Goal: Check status: Check status

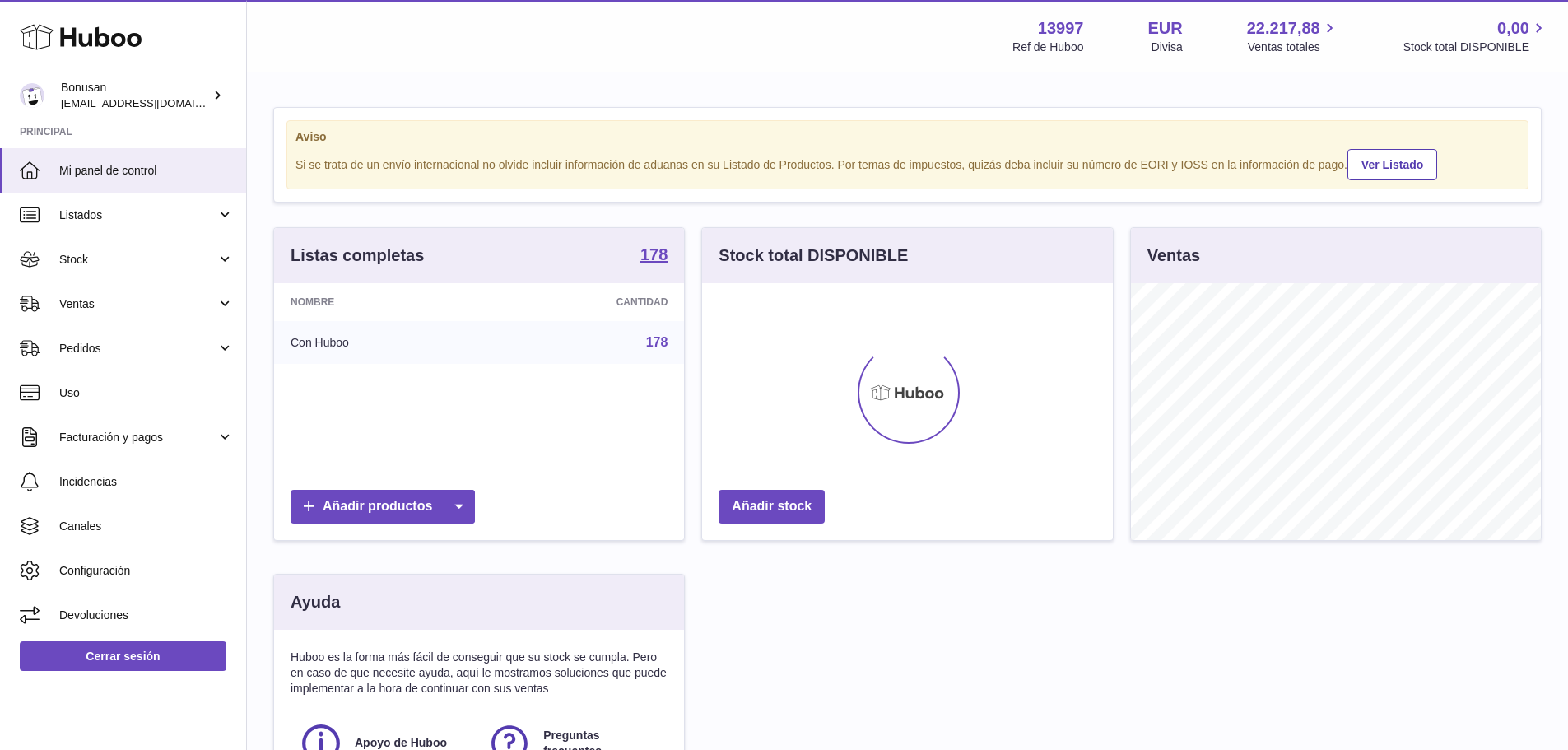
scroll to position [257, 411]
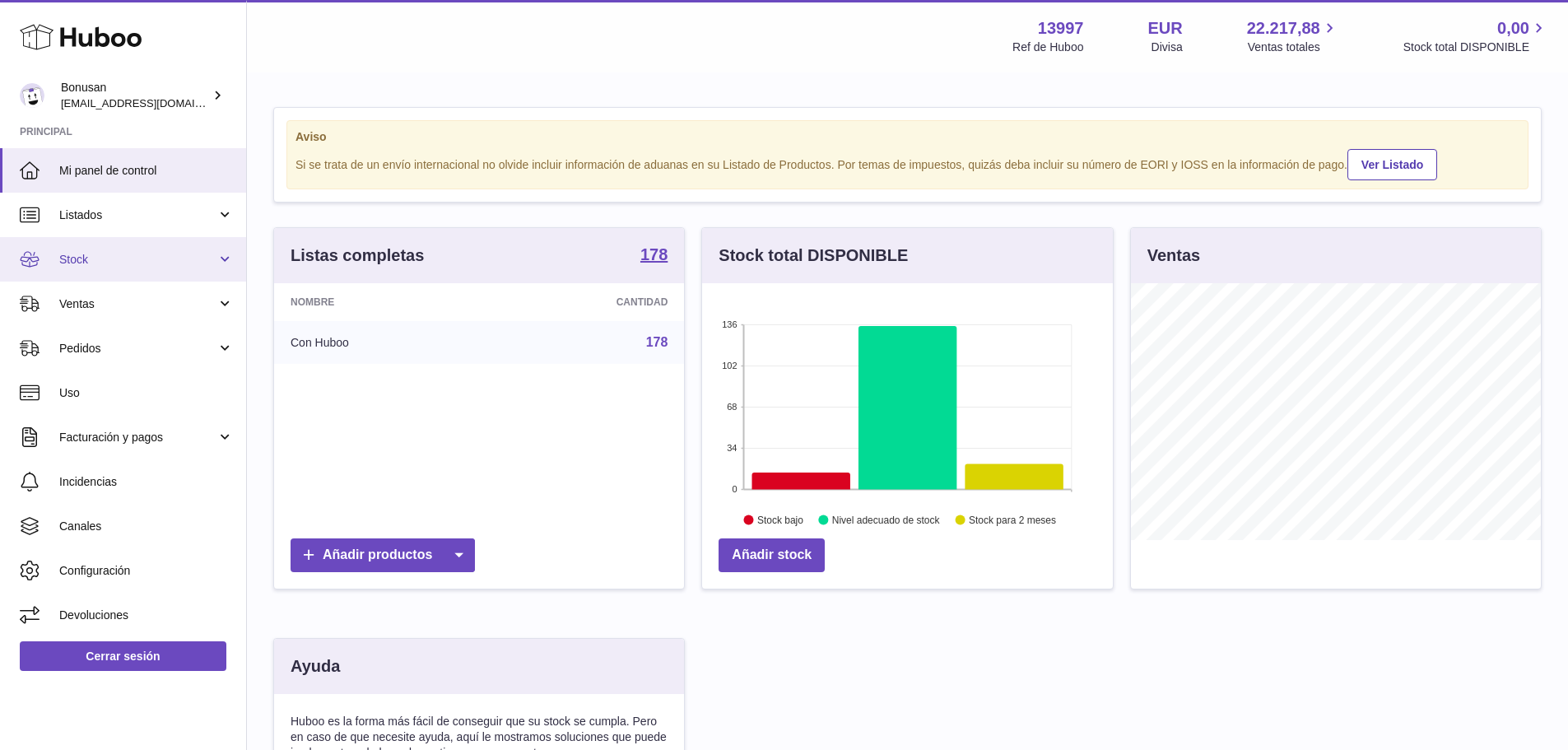
click at [220, 256] on link "Stock" at bounding box center [123, 259] width 246 height 44
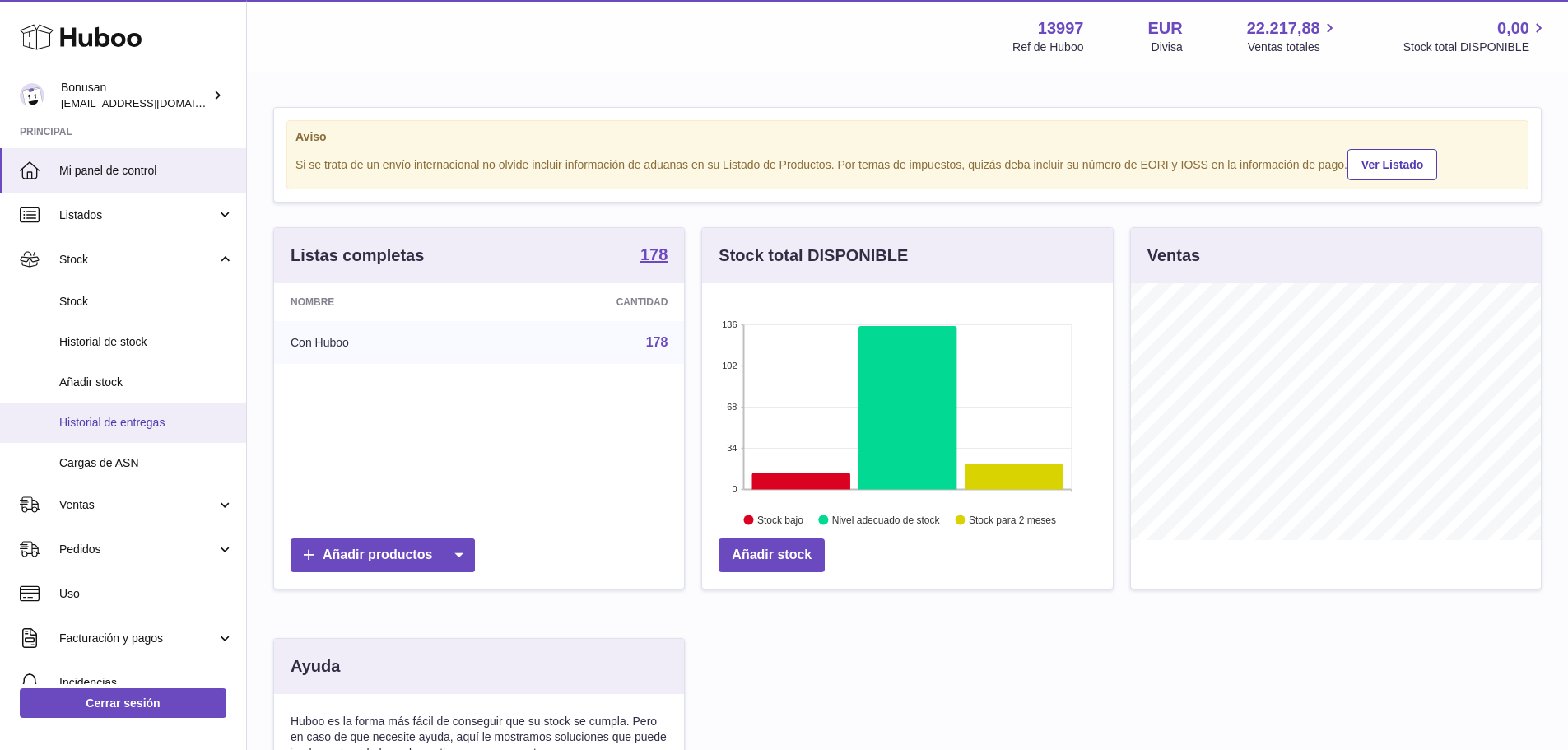
click at [116, 423] on span "Historial de entregas" at bounding box center [147, 422] width 174 height 16
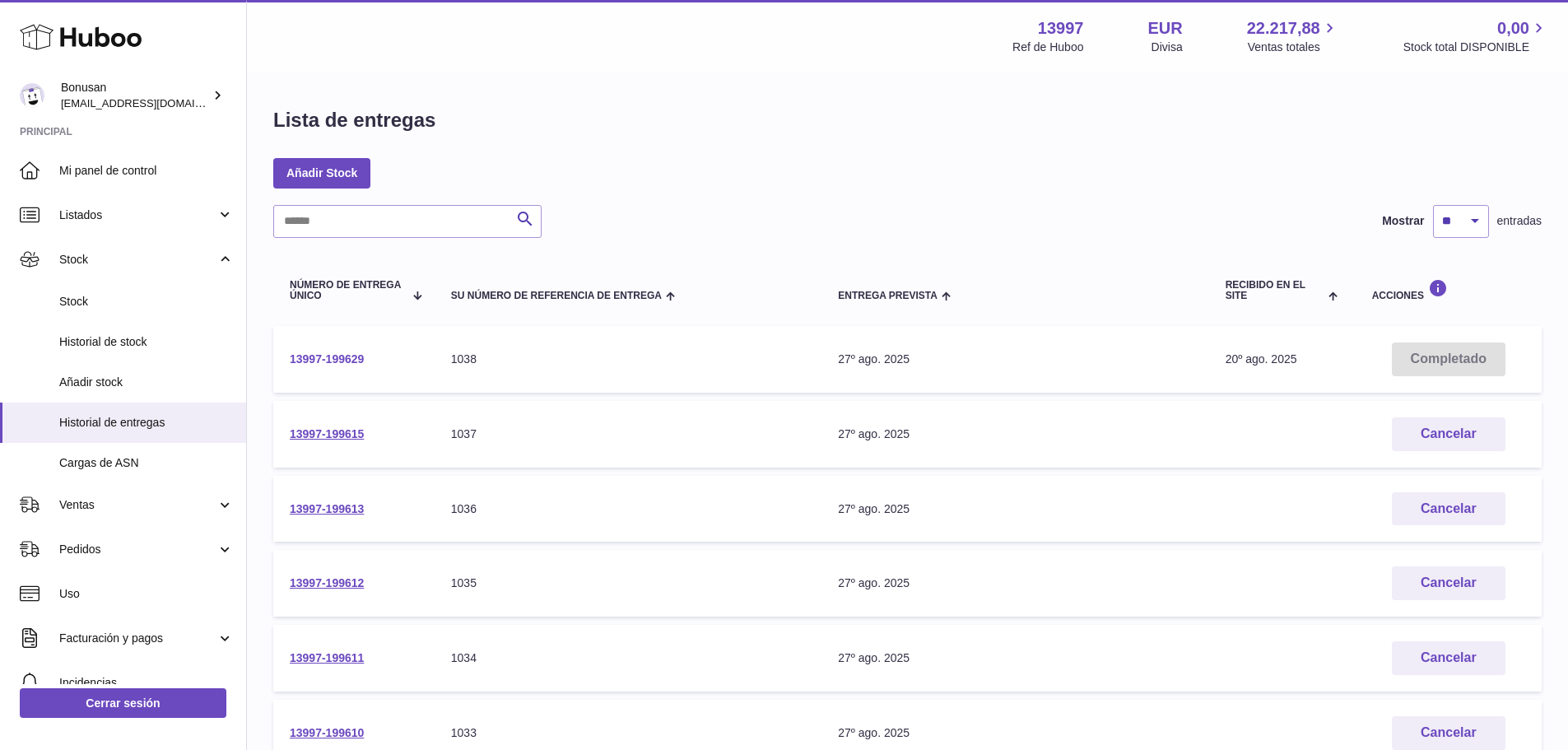
click at [333, 359] on link "13997-199629" at bounding box center [327, 359] width 74 height 13
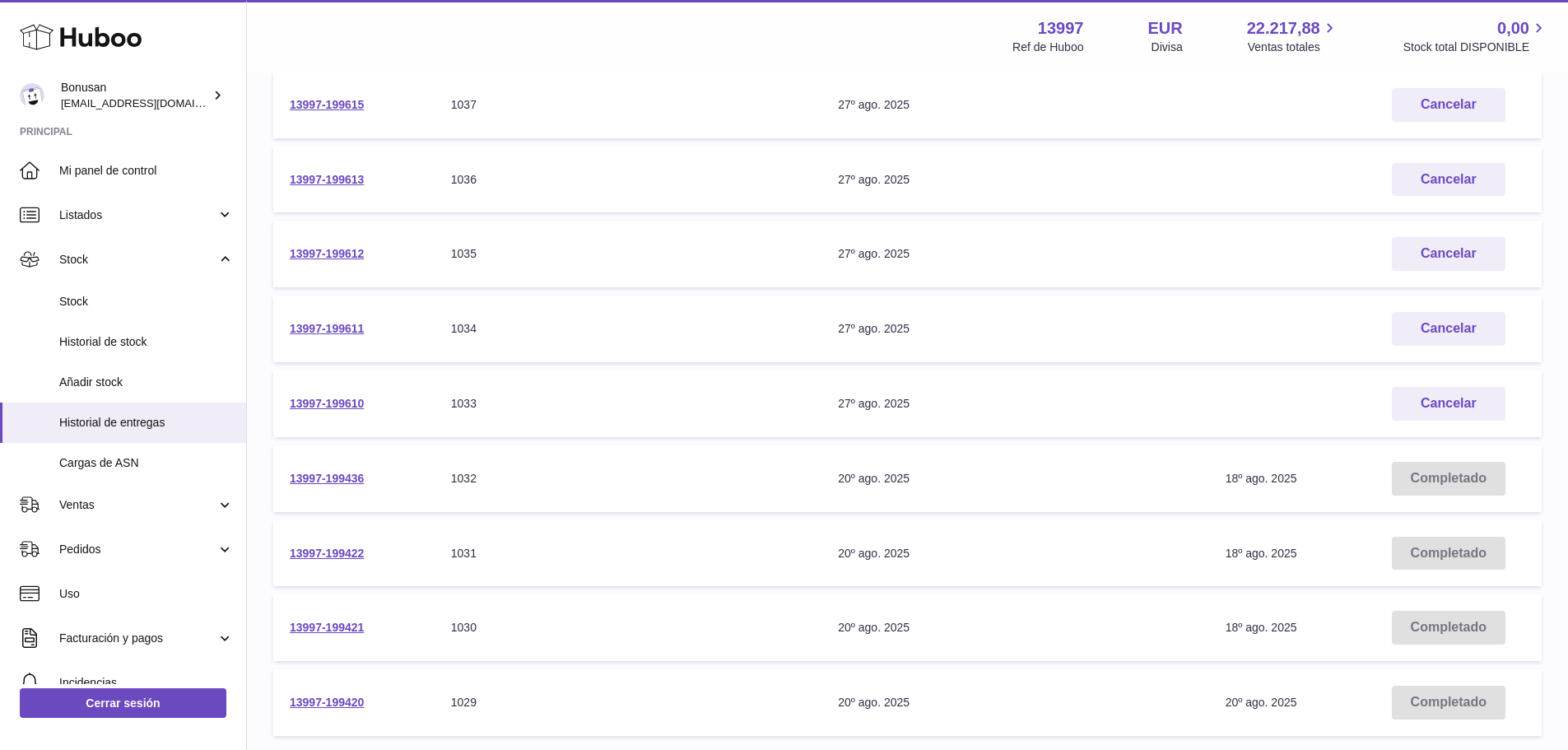
scroll to position [247, 0]
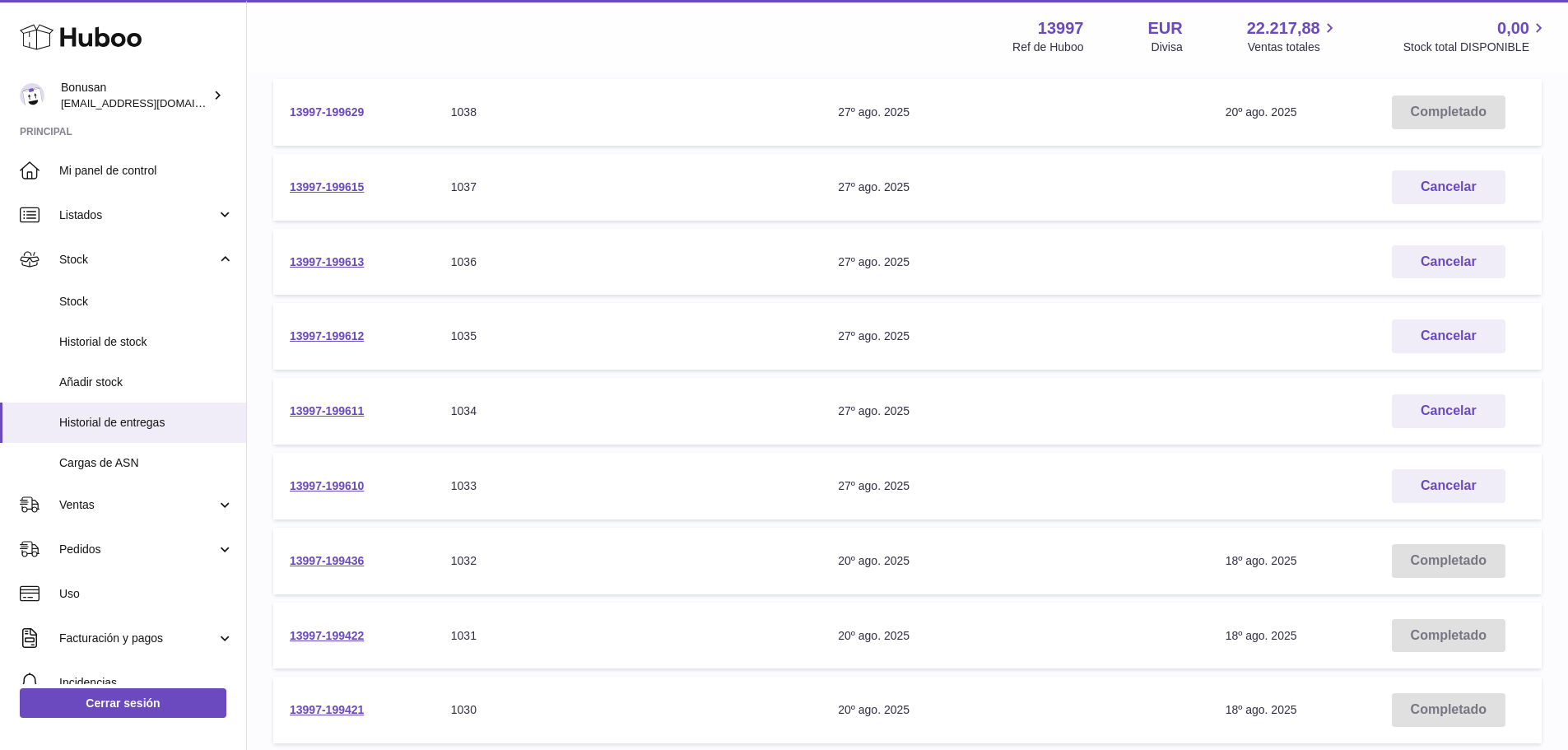
click at [314, 112] on link "13997-199629" at bounding box center [327, 112] width 74 height 13
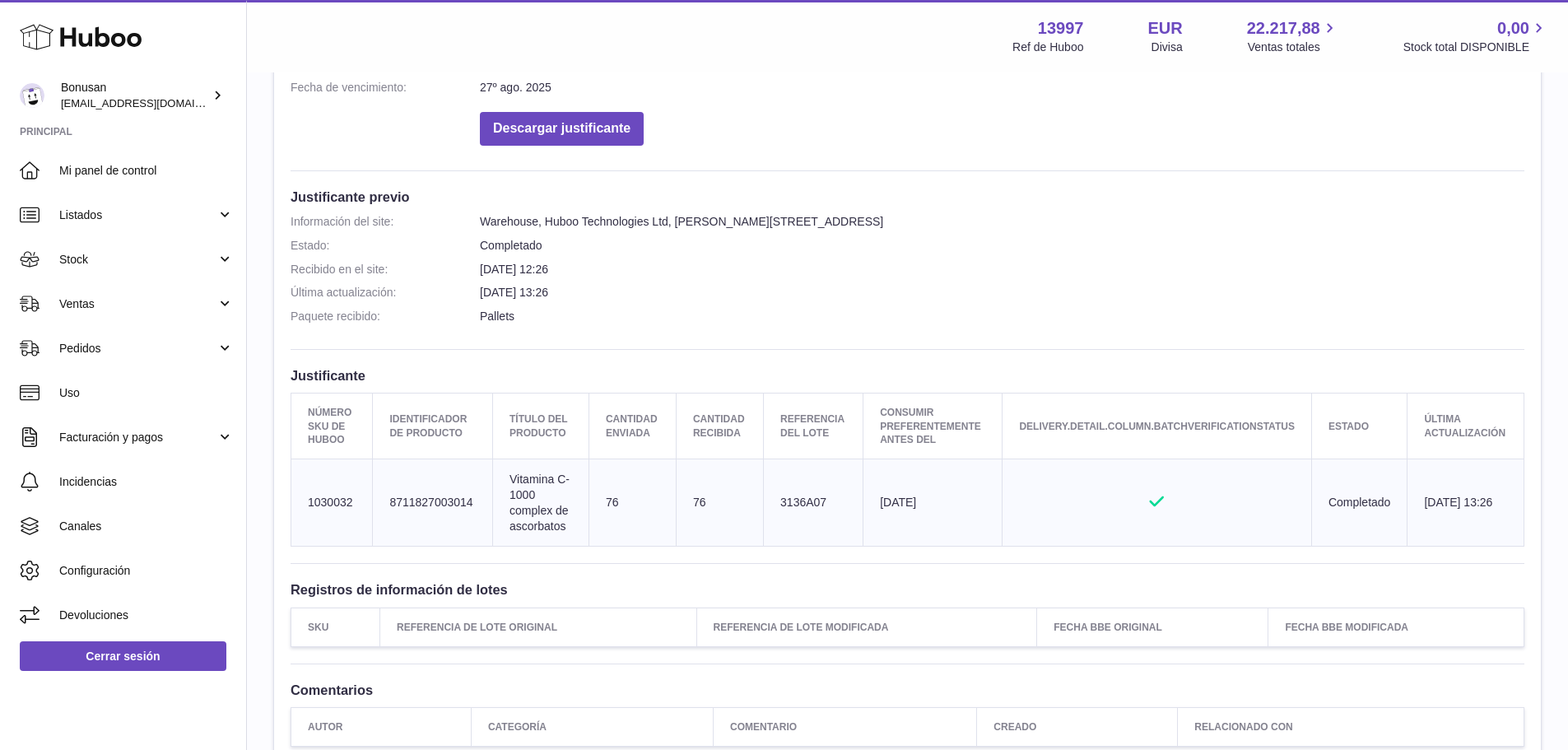
scroll to position [494, 0]
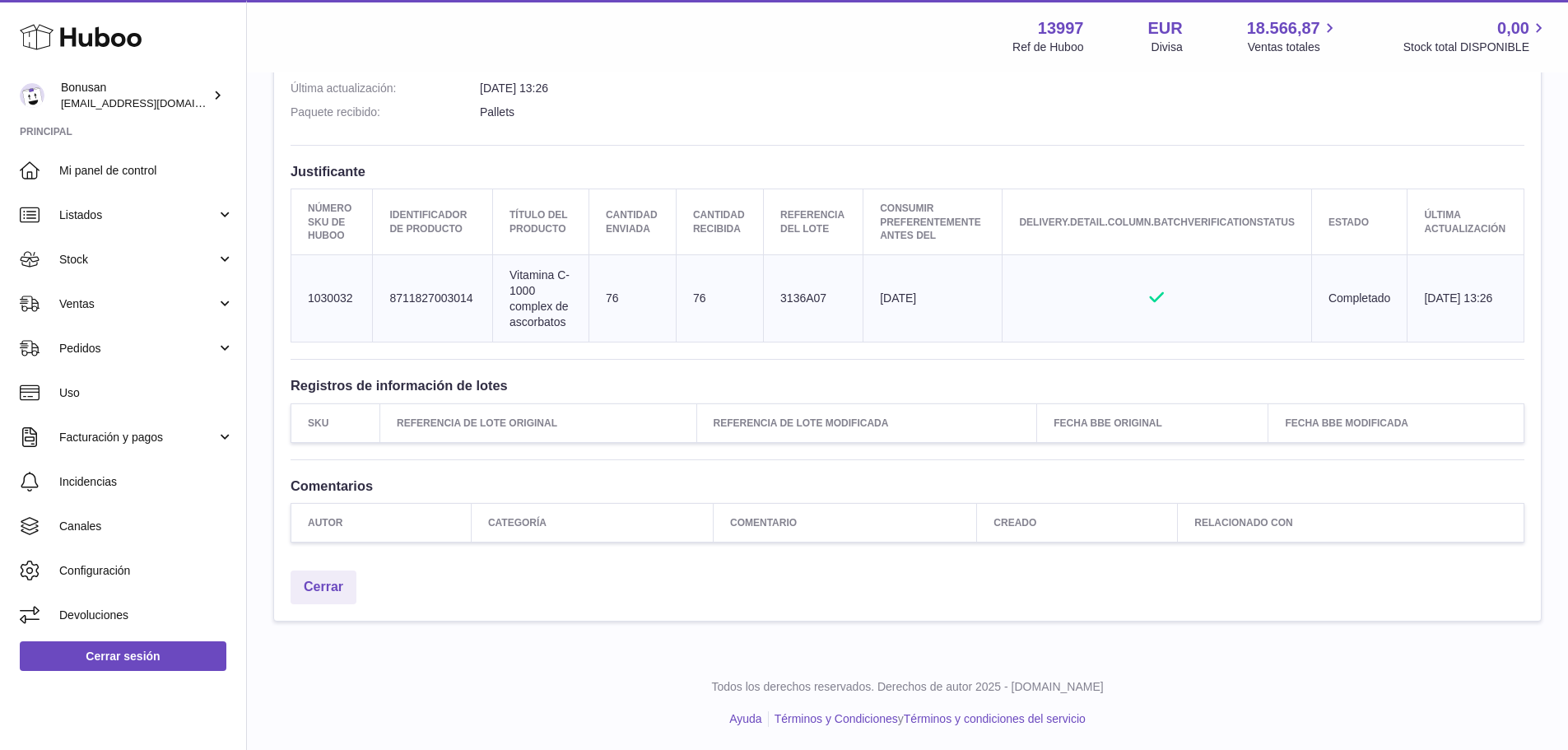
scroll to position [286, 0]
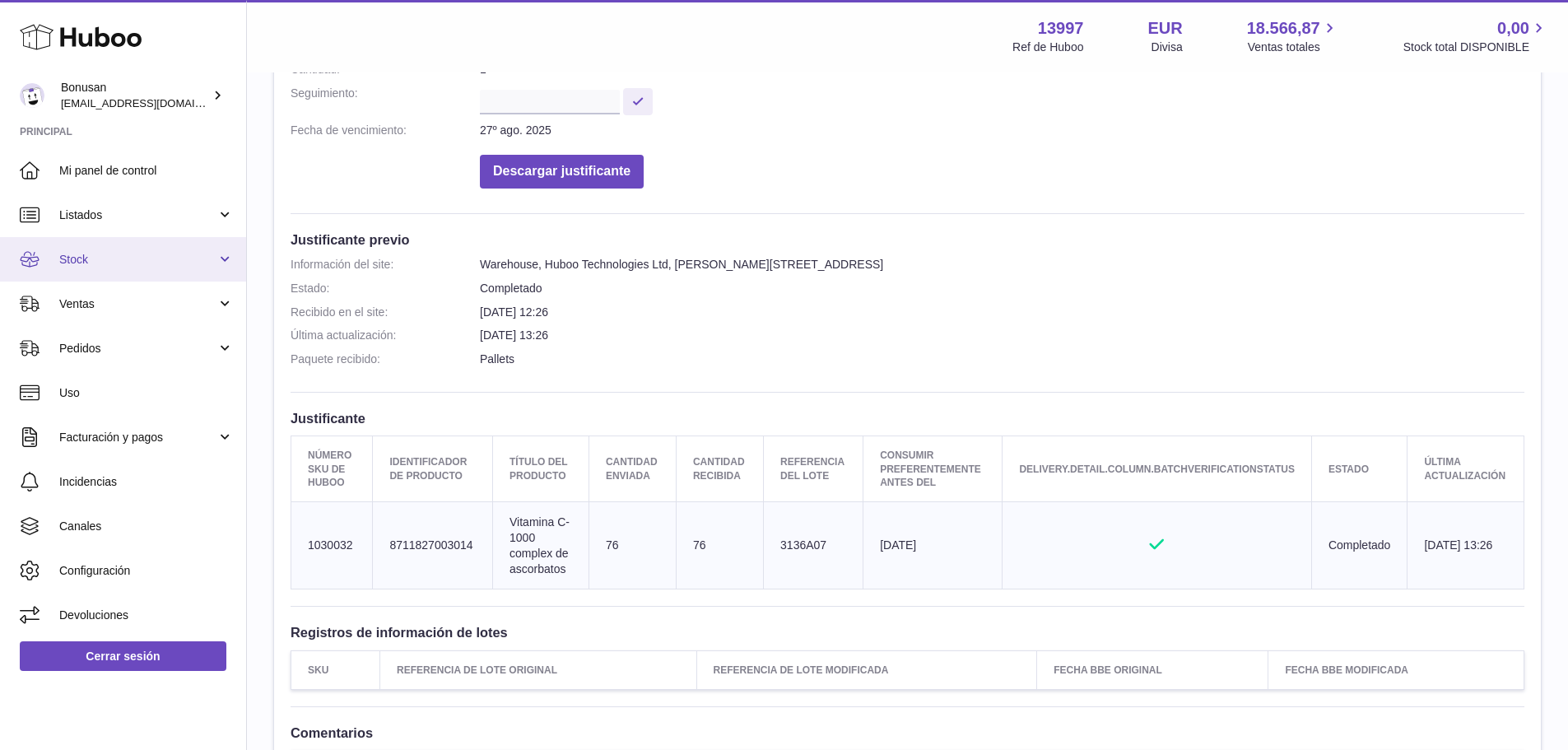
click at [91, 258] on span "Stock" at bounding box center [138, 260] width 157 height 16
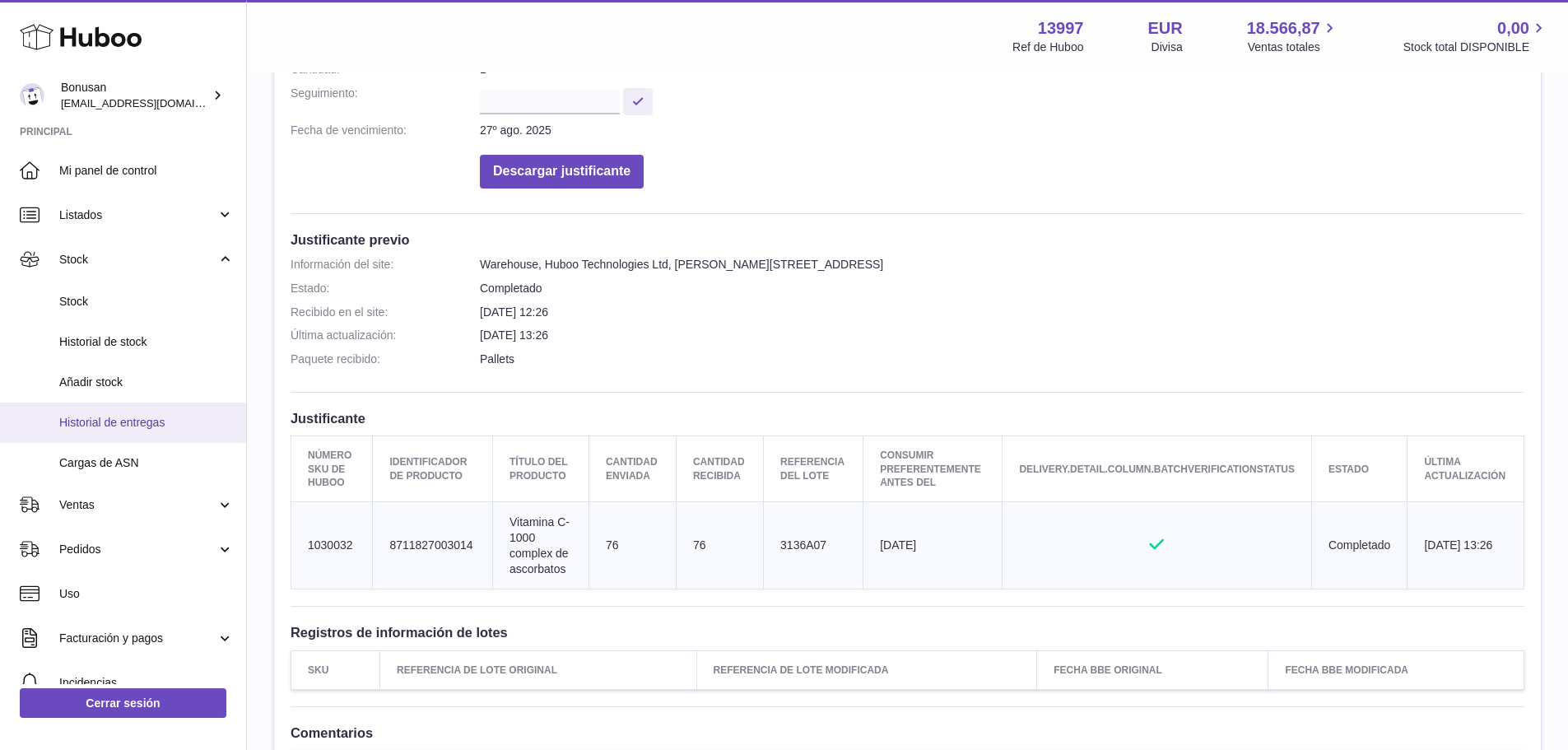
click at [145, 428] on span "Historial de entregas" at bounding box center [147, 422] width 174 height 16
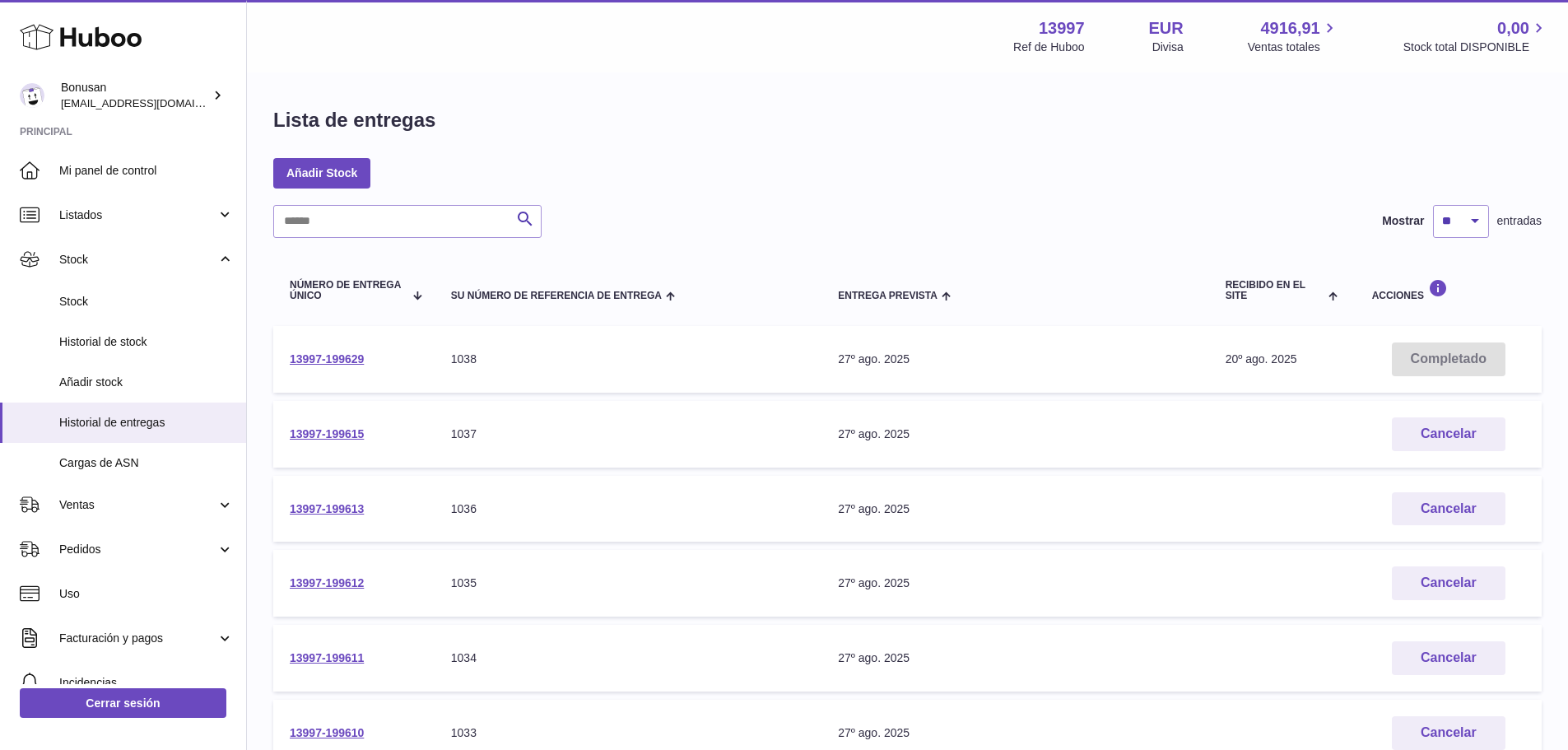
scroll to position [247, 0]
